Goal: Check status

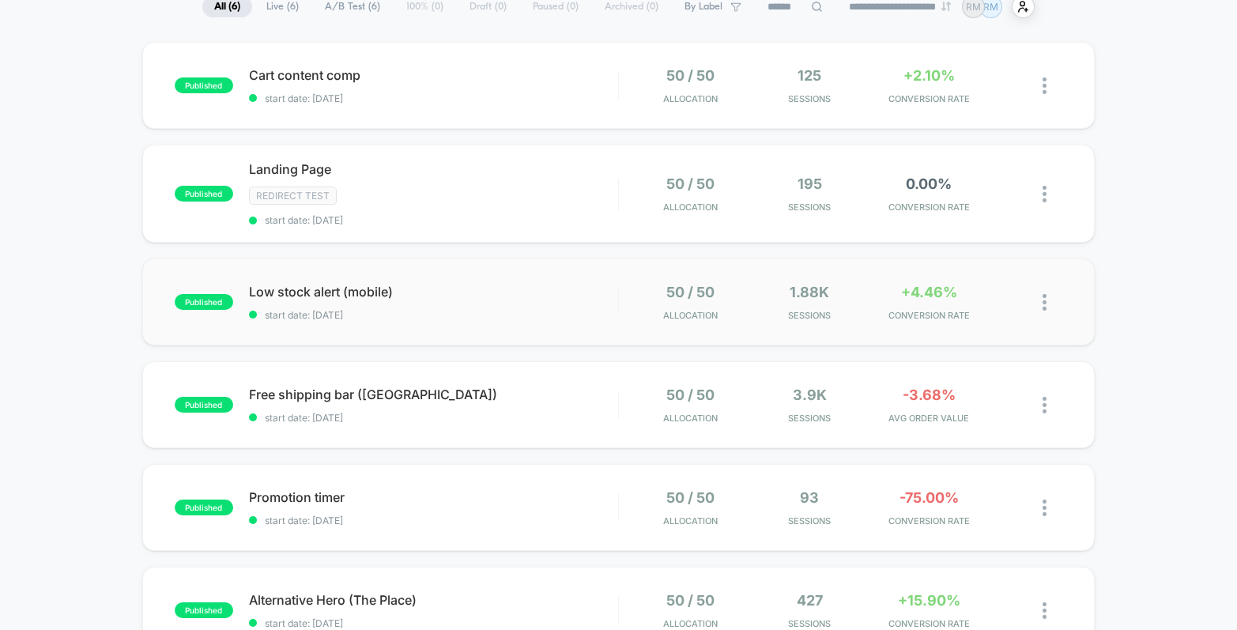
scroll to position [100, 0]
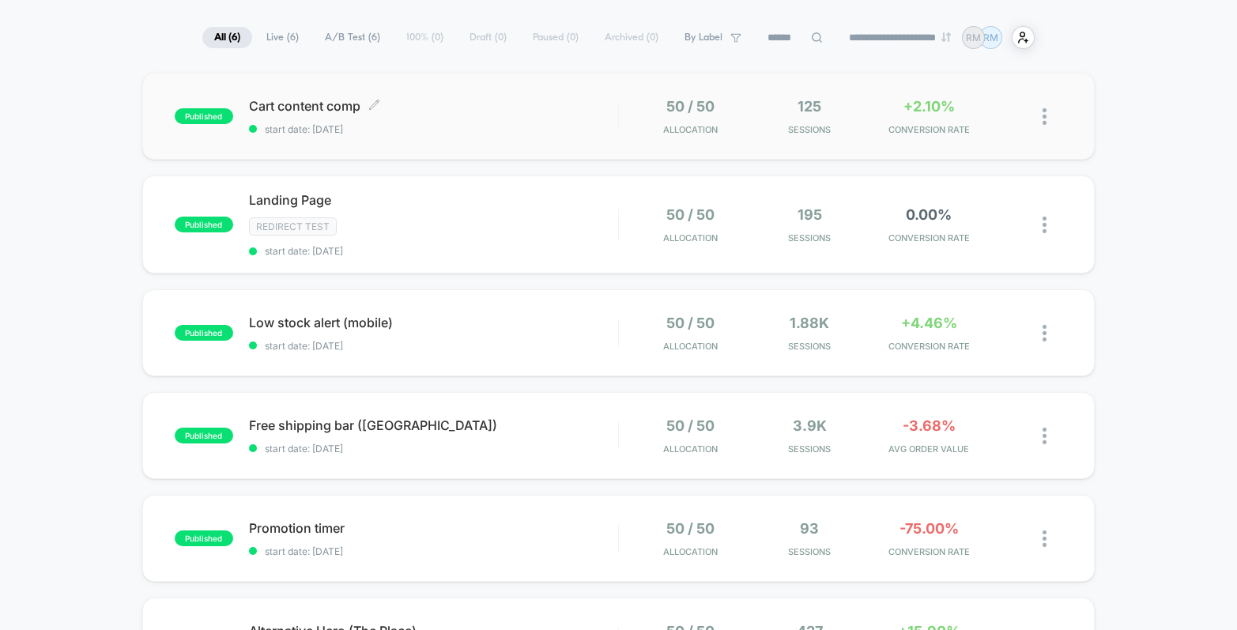
click at [512, 133] on span "start date: [DATE]" at bounding box center [433, 129] width 369 height 12
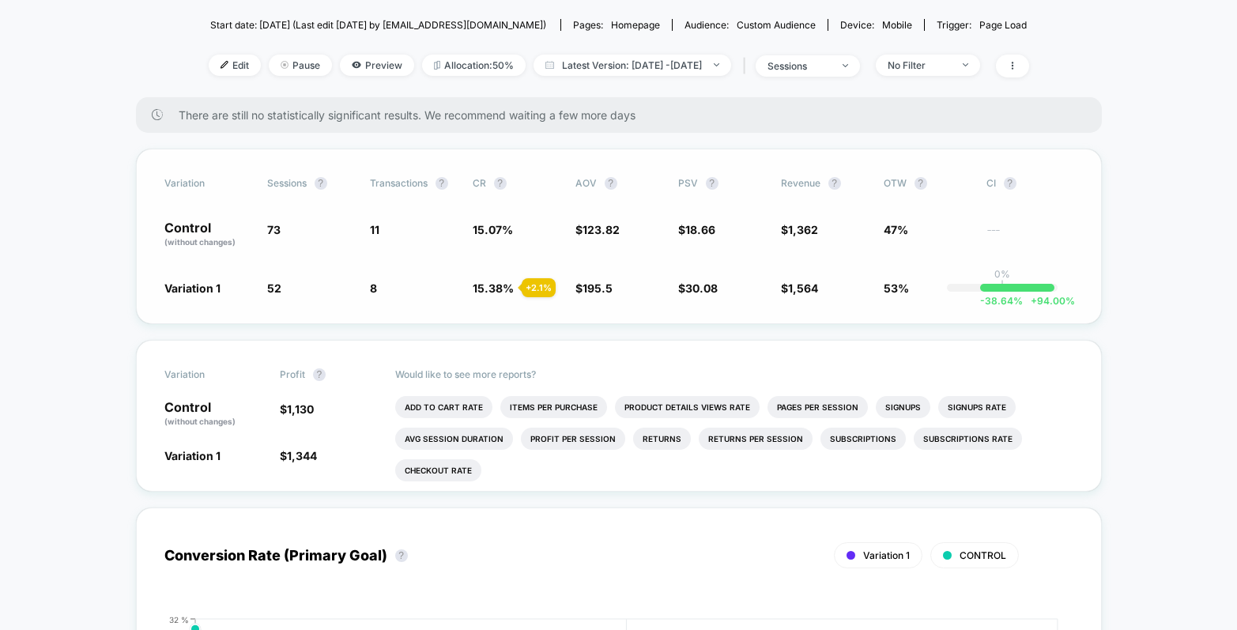
scroll to position [283, 0]
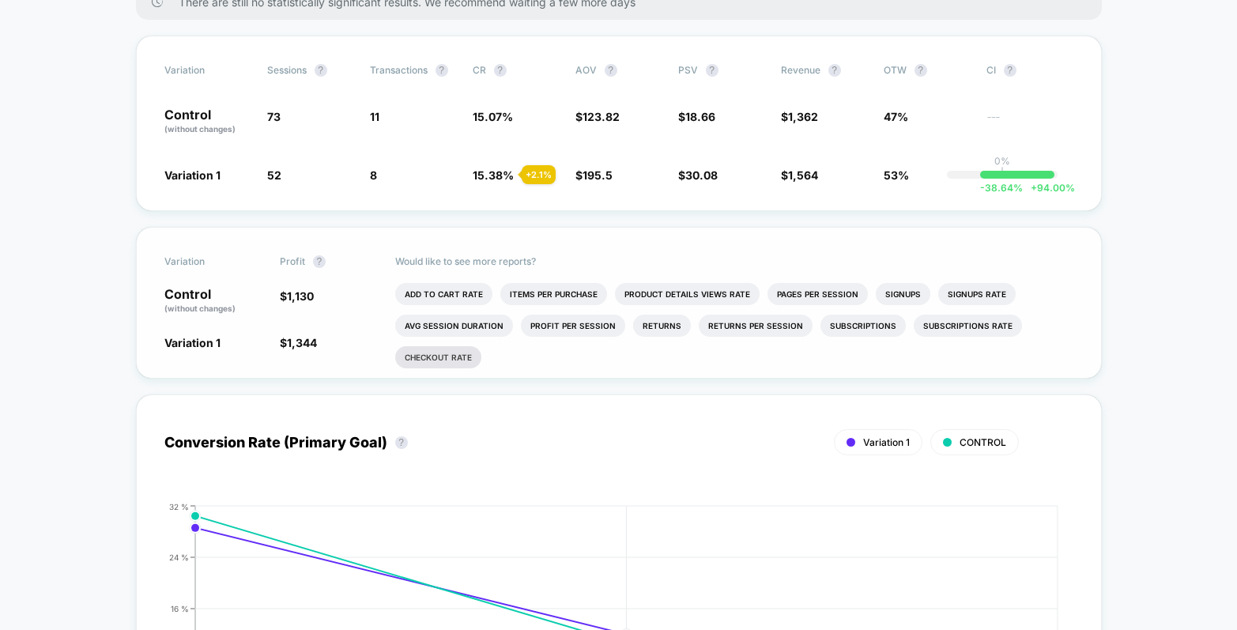
click at [447, 360] on li "Checkout Rate" at bounding box center [438, 357] width 86 height 22
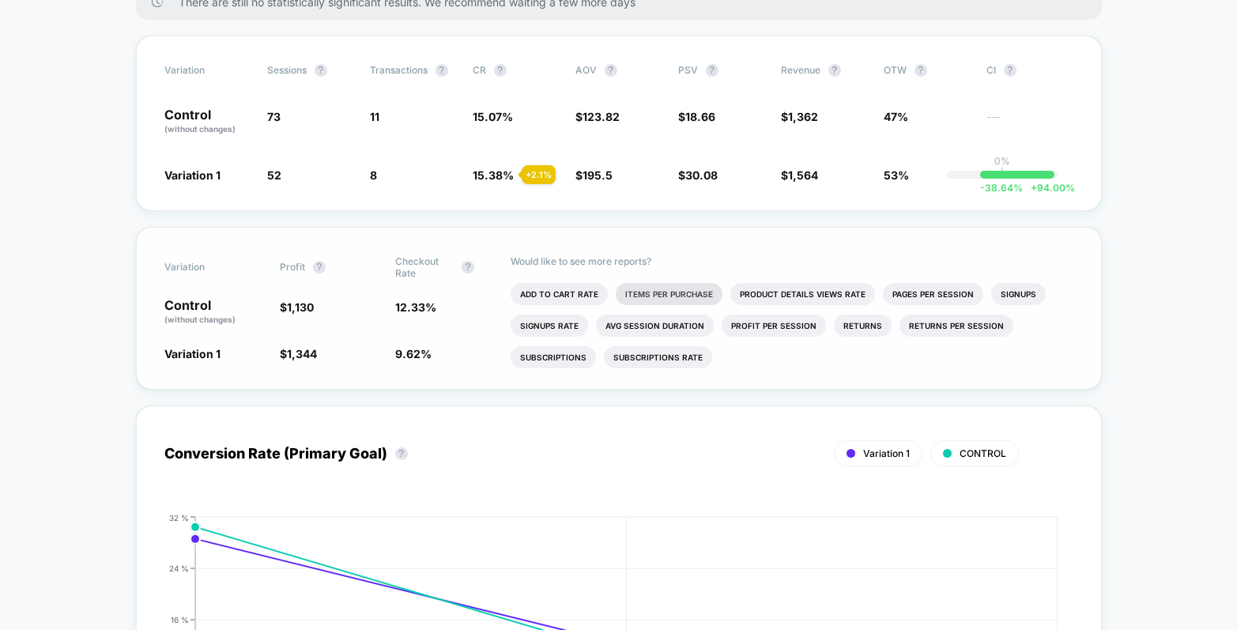
click at [640, 293] on li "Items Per Purchase" at bounding box center [669, 294] width 107 height 22
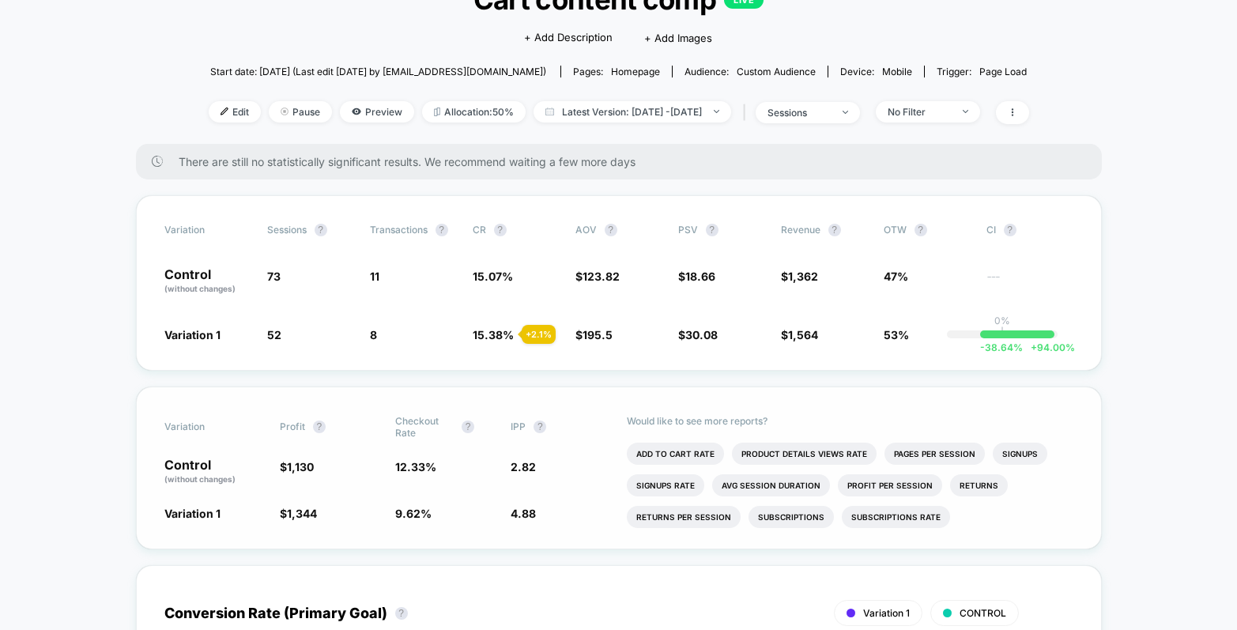
scroll to position [36, 0]
